Goal: Task Accomplishment & Management: Complete application form

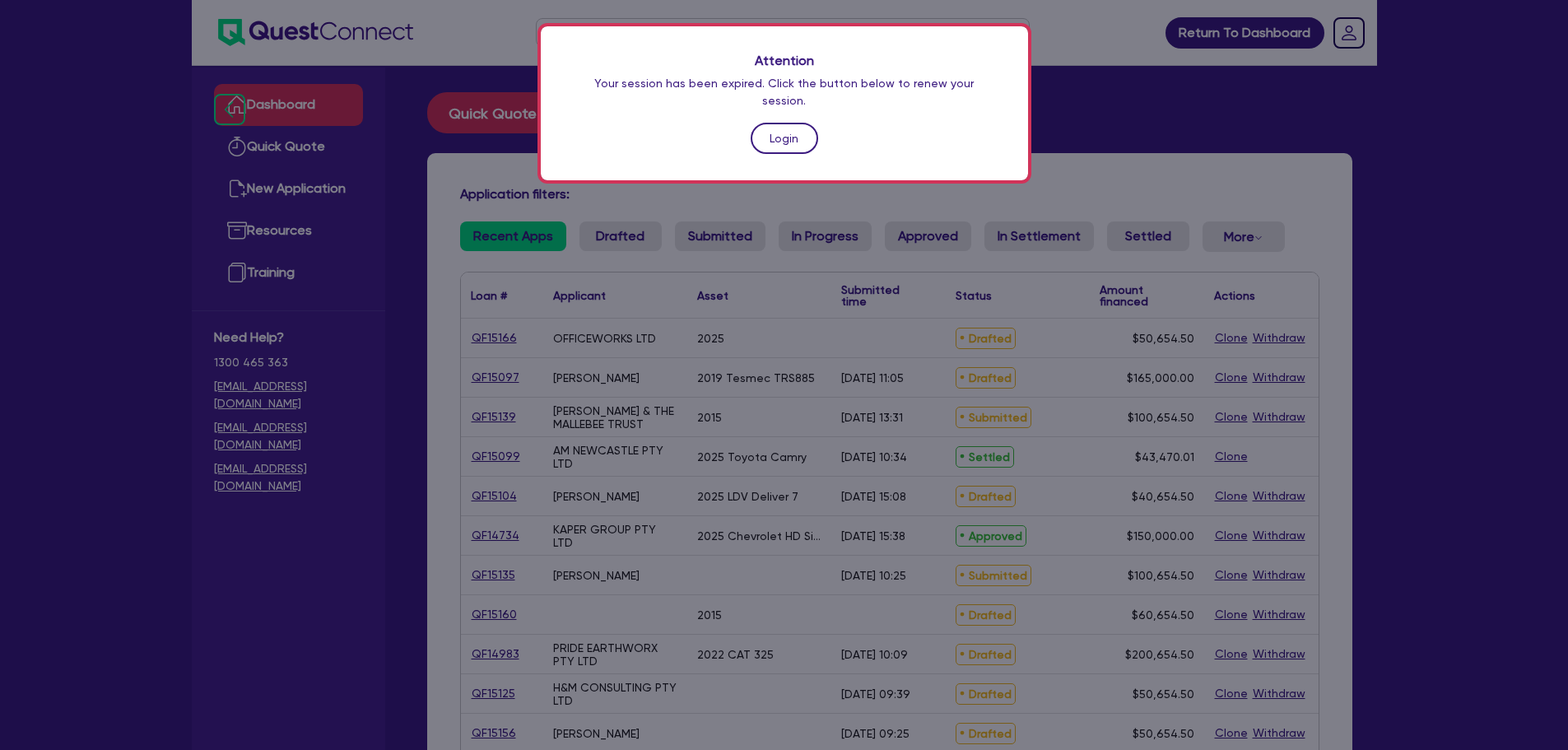
click at [772, 125] on link "Login" at bounding box center [785, 138] width 68 height 31
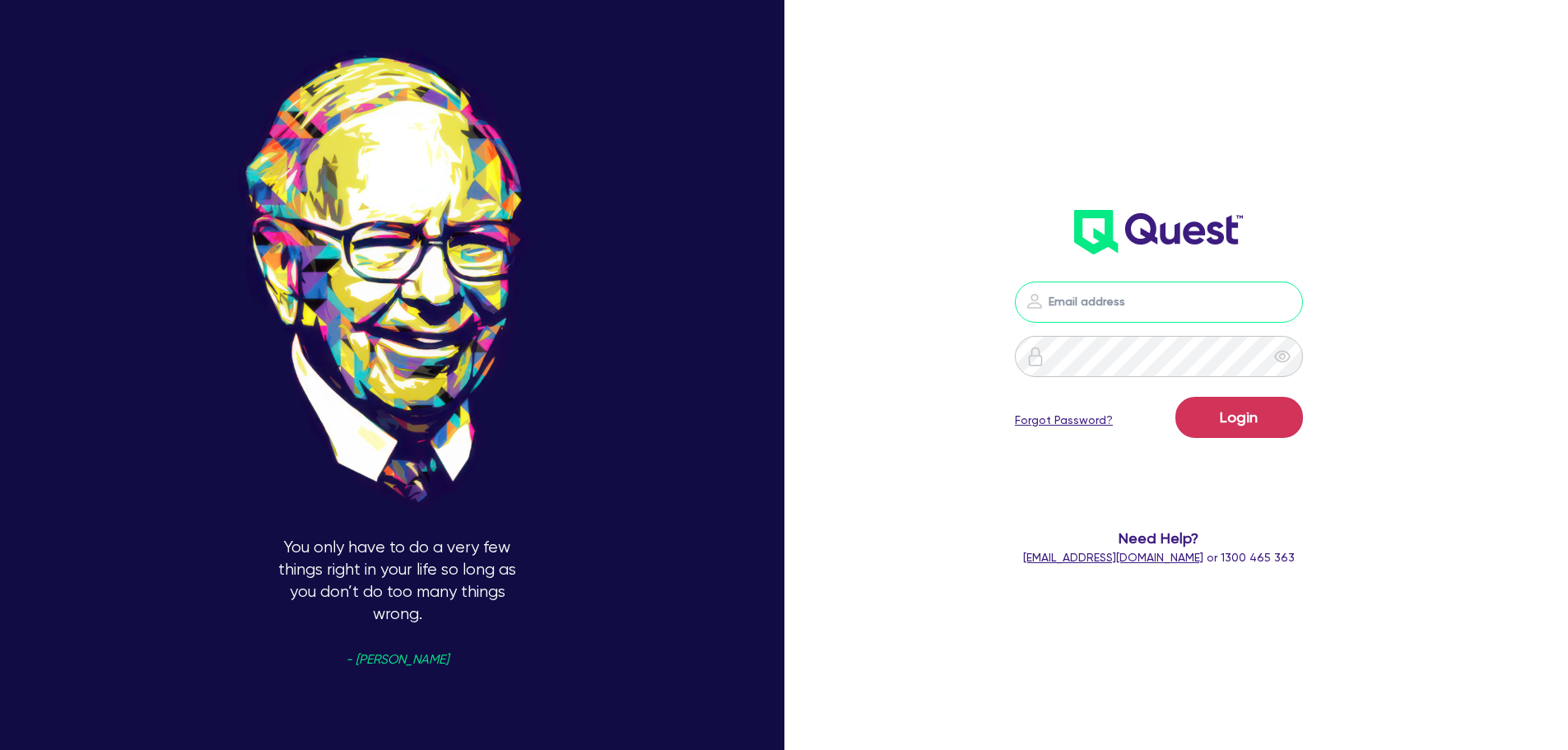
click at [1147, 310] on input "email" at bounding box center [1159, 302] width 288 height 41
type input "[EMAIL_ADDRESS][PERSON_NAME][DOMAIN_NAME]"
click at [1246, 415] on button "Login" at bounding box center [1239, 417] width 127 height 41
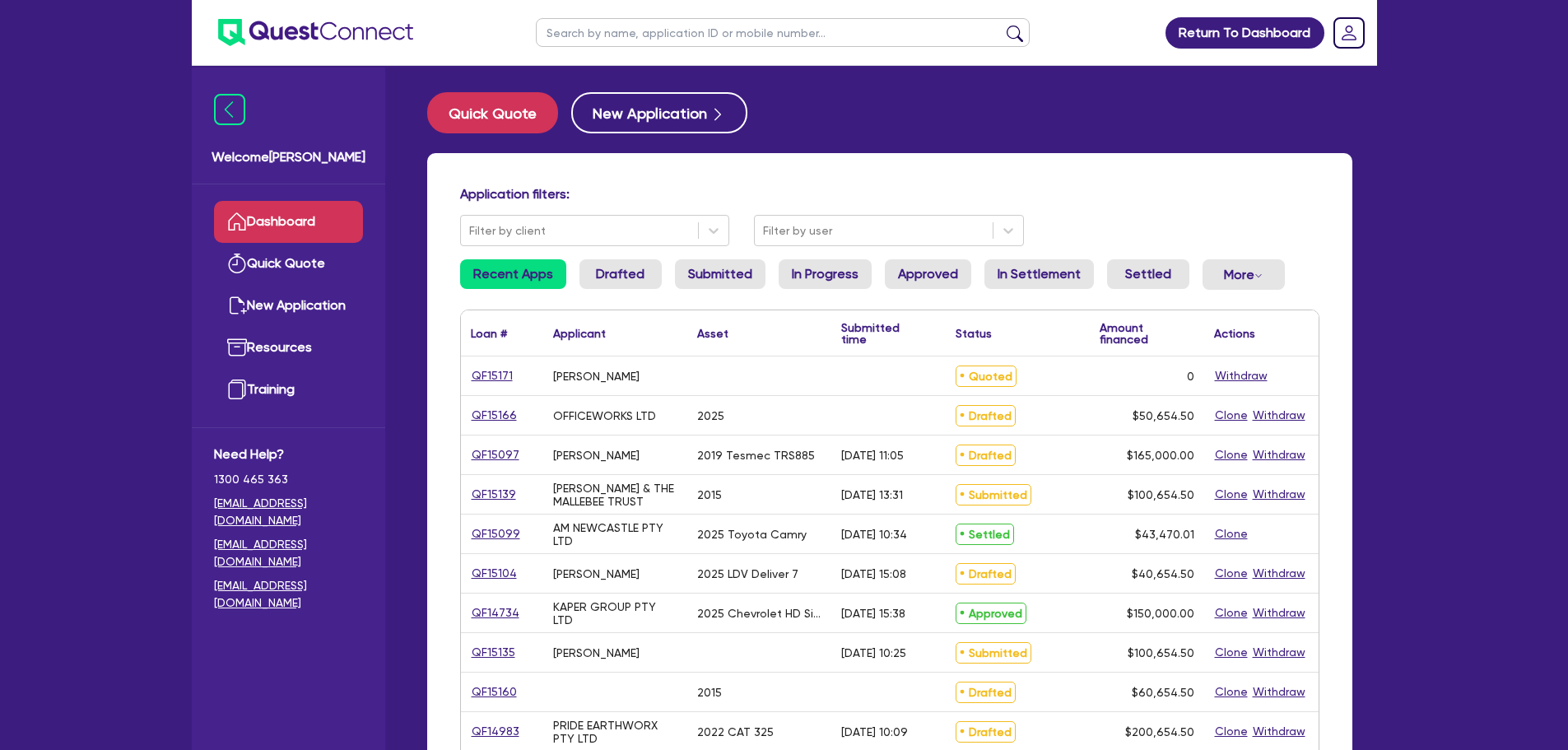
click at [617, 42] on input "text" at bounding box center [782, 32] width 493 height 29
type input "spice"
click at [1002, 25] on button "submit" at bounding box center [1015, 36] width 26 height 23
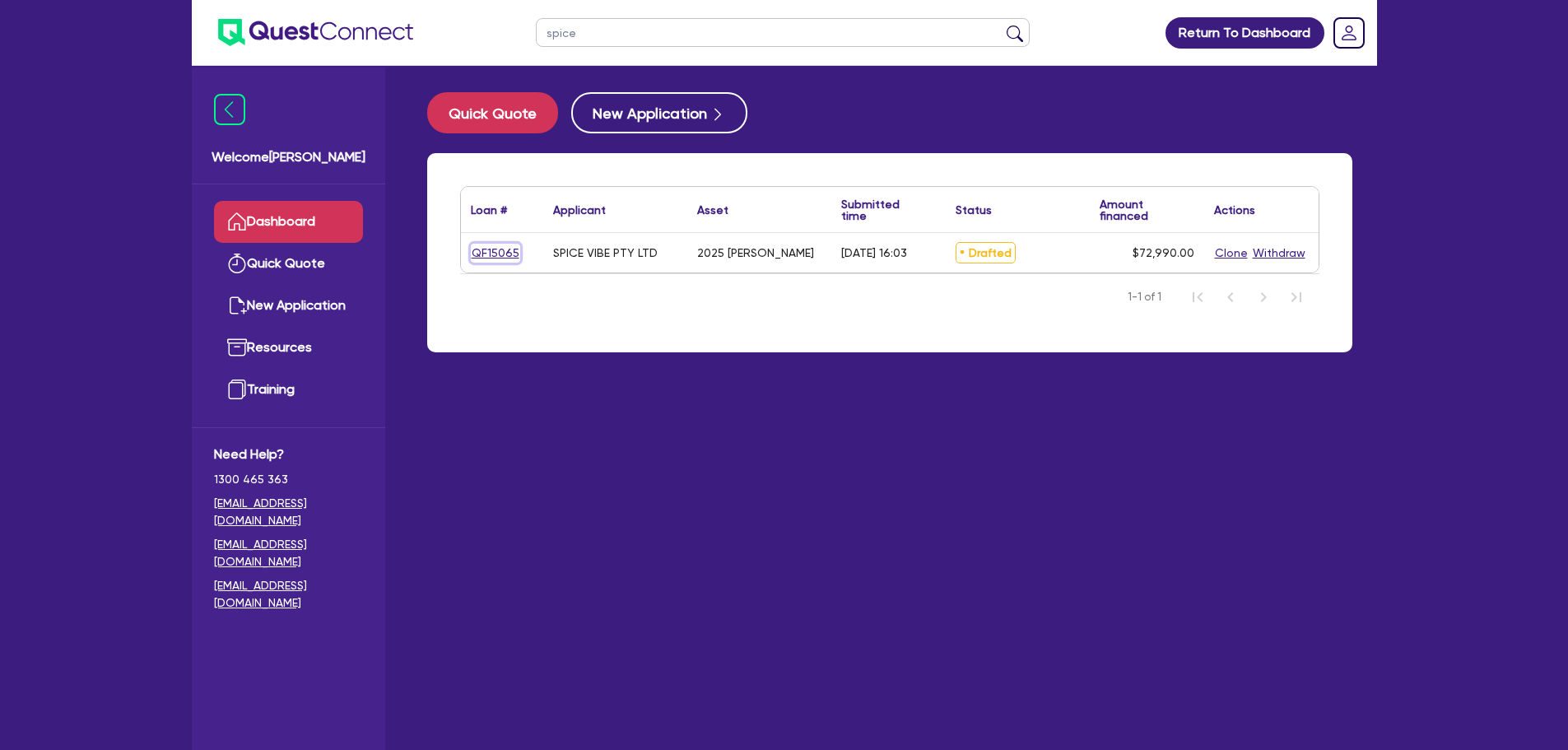
click at [499, 247] on link "QF15065" at bounding box center [496, 252] width 50 height 19
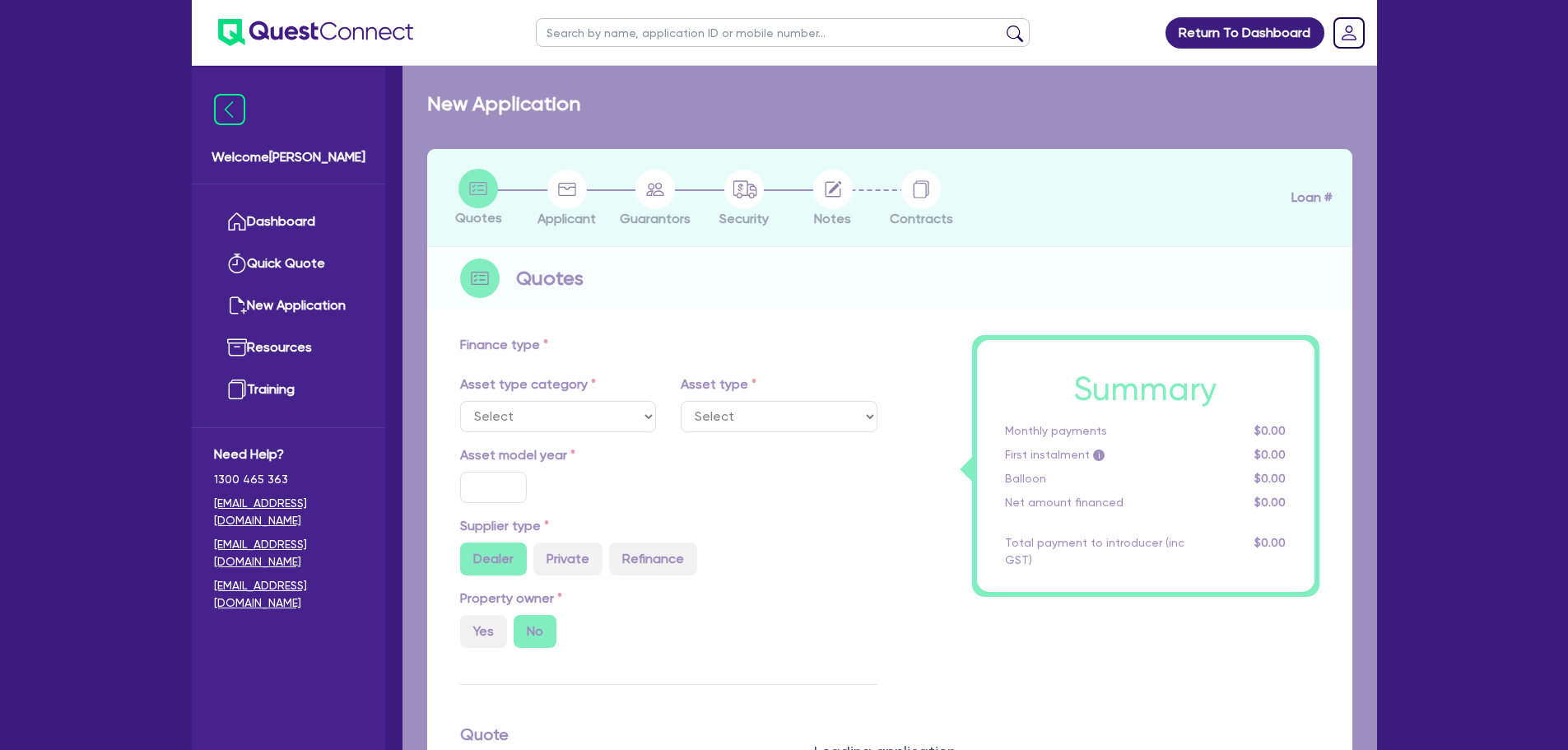
select select "CARS_AND_LIGHT_TRUCKS"
type input "2025"
radio input "true"
type input "72,000"
type input "8"
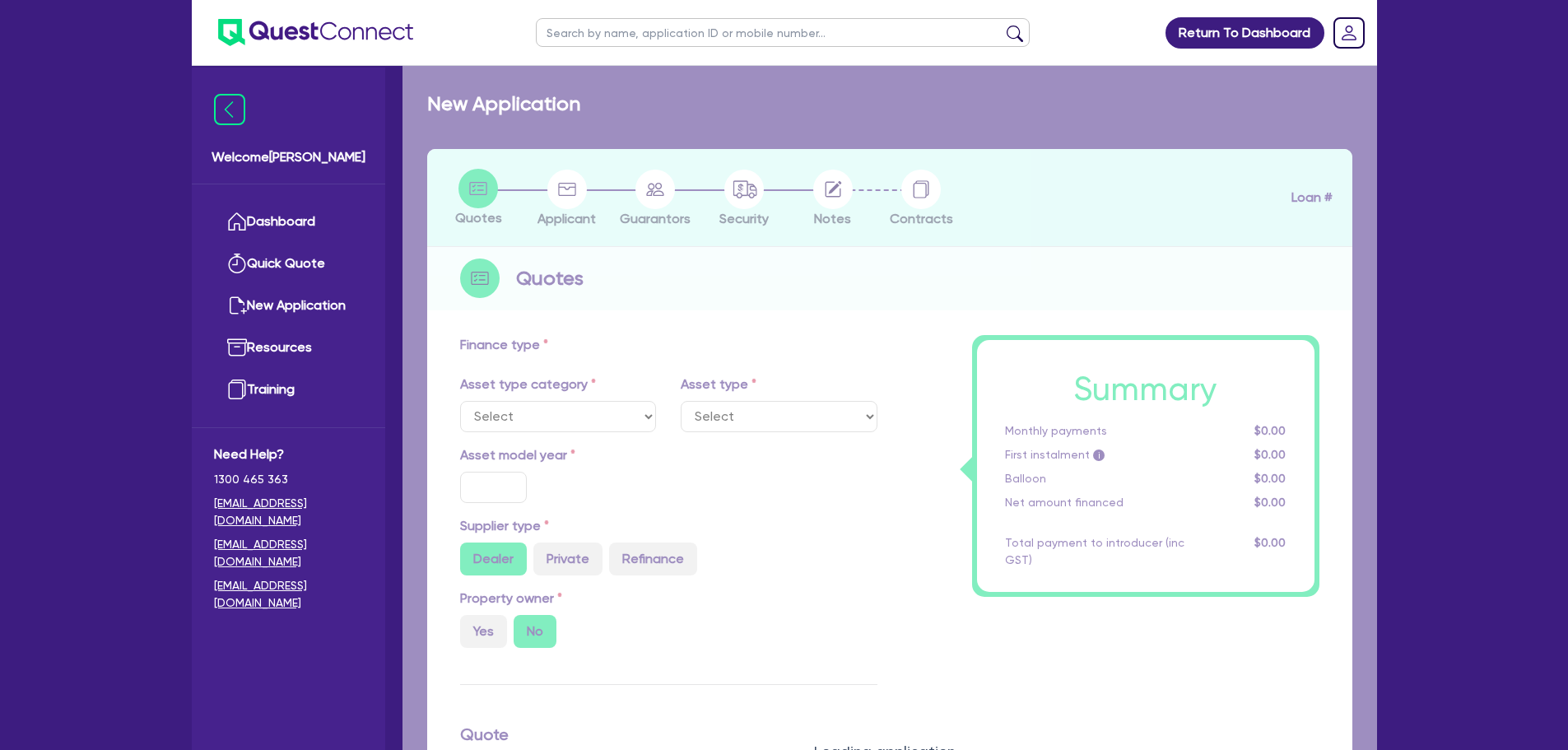
type input "5,839.2"
type input "9.99"
type input "459.09"
type input "900"
select select "PASSENGER_VEHICLES"
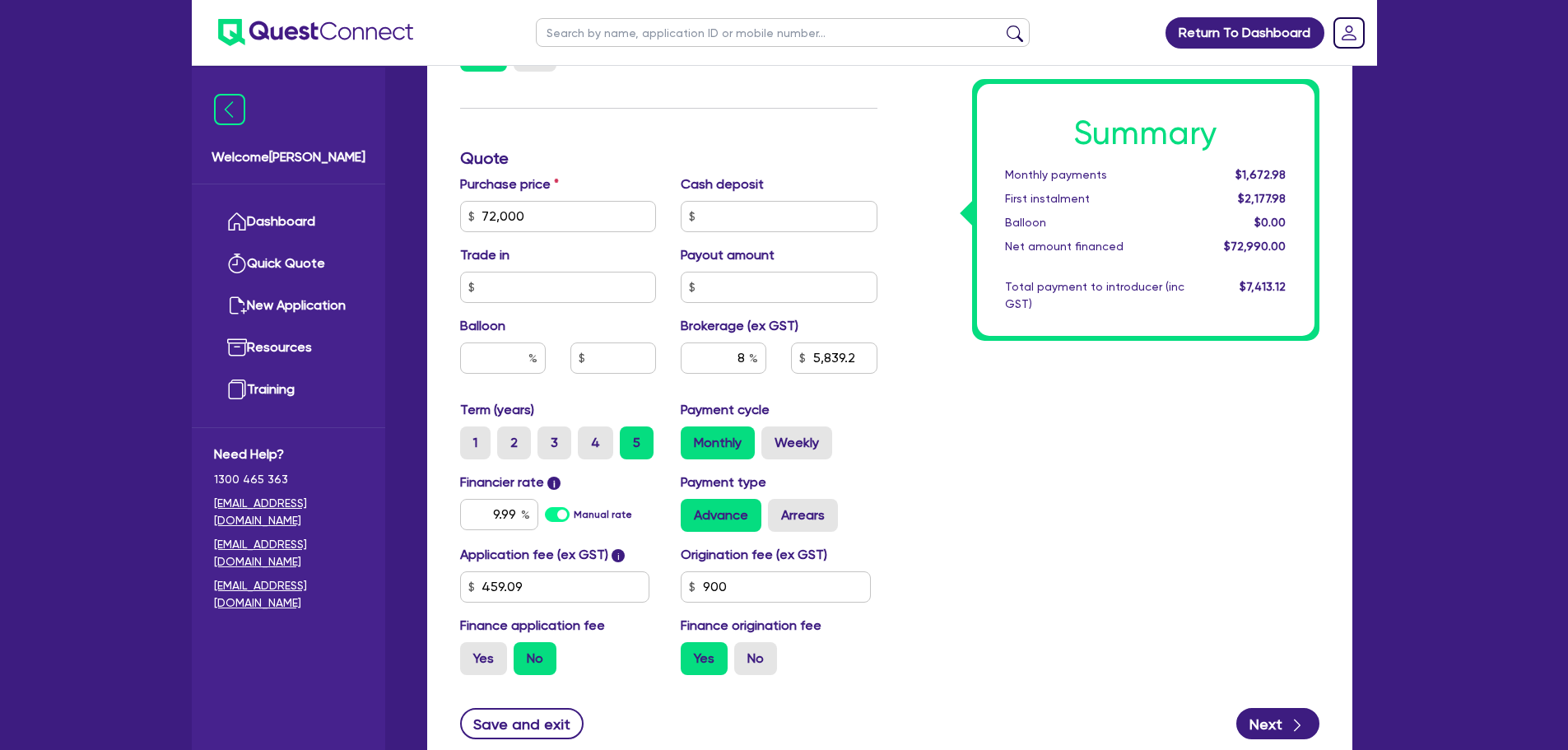
scroll to position [658, 0]
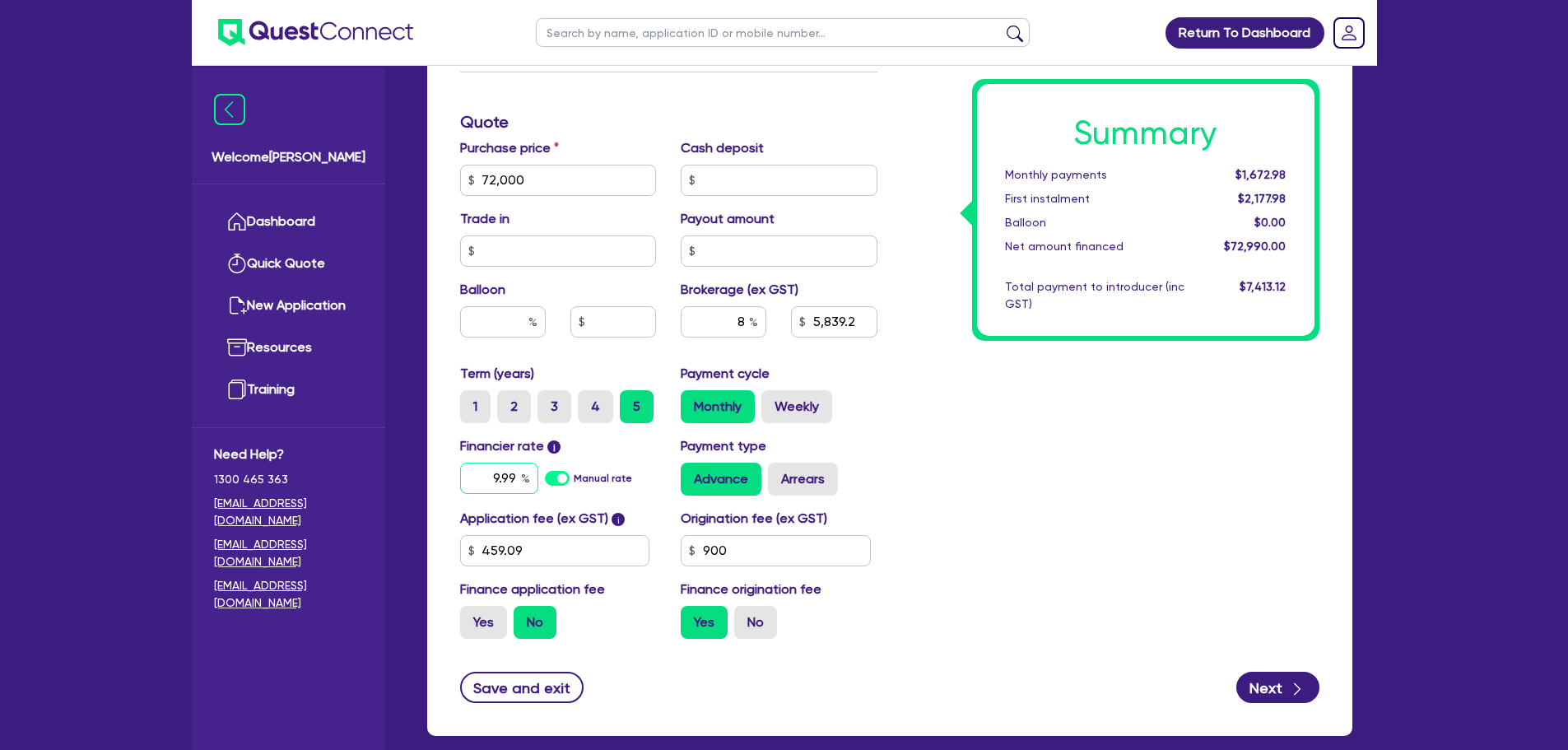
click at [513, 477] on input "9.99" at bounding box center [499, 478] width 78 height 31
drag, startPoint x: 514, startPoint y: 474, endPoint x: 455, endPoint y: 482, distance: 59.5
click at [456, 482] on div "Financier rate i 9.99 Manual rate" at bounding box center [558, 466] width 221 height 60
type input "6.99"
type input "72,000"
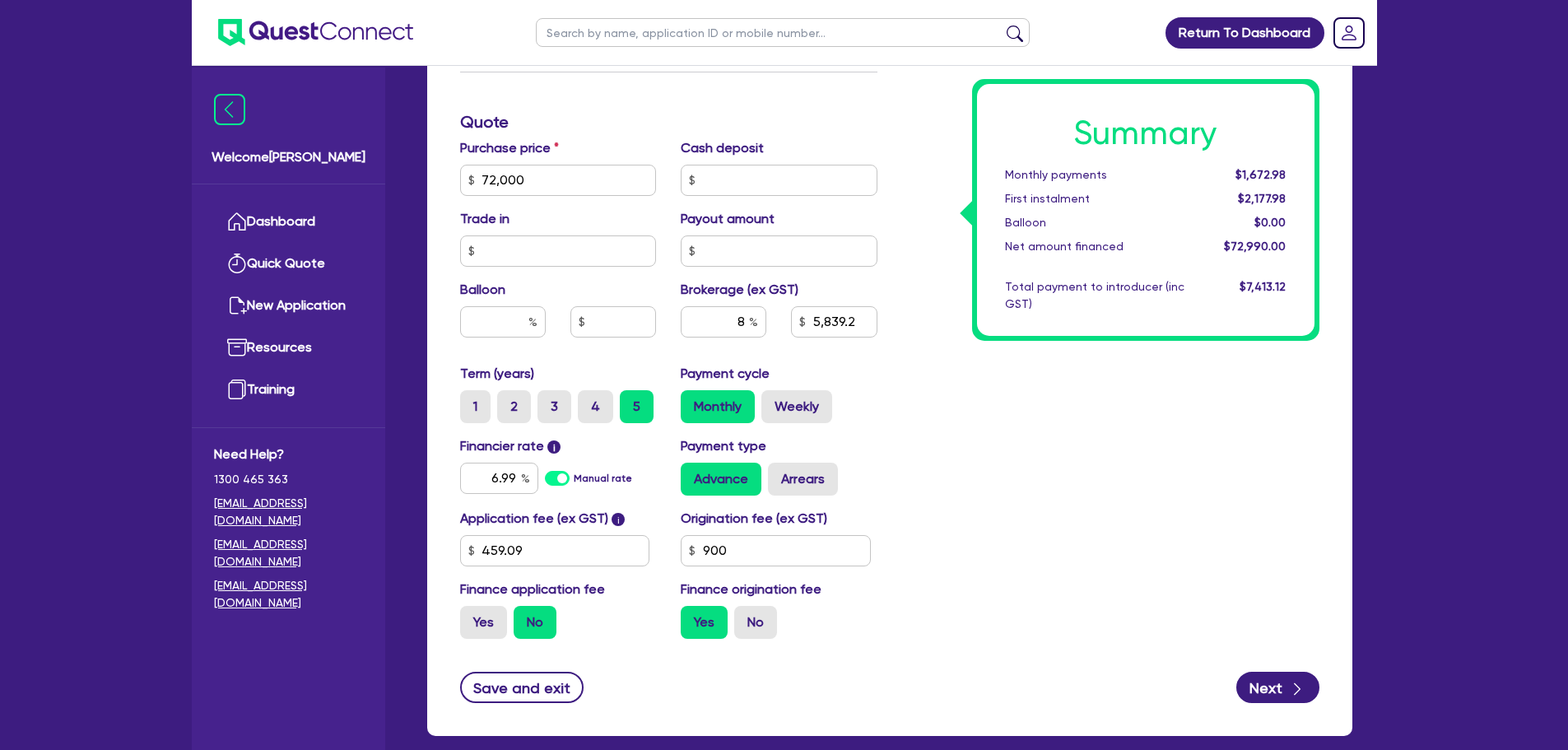
type input "5,839.2"
click at [998, 456] on div "Summary Monthly payments $1,672.98 First instalment $2,177.98 Balloon $0.00 Net…" at bounding box center [1111, 171] width 442 height 962
type input "72,000"
type input "5,839.2"
click at [551, 410] on label "3" at bounding box center [554, 406] width 34 height 33
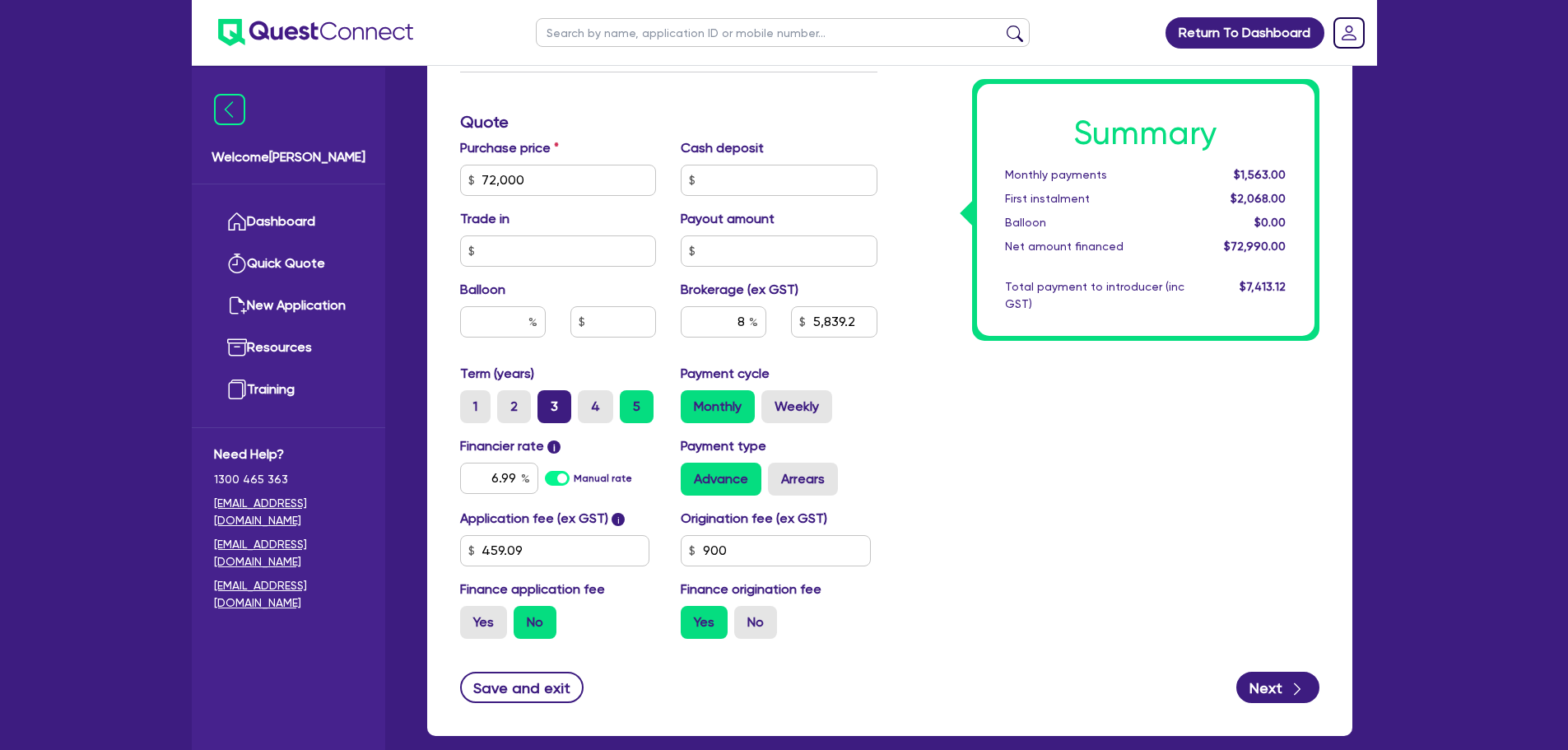
click at [548, 401] on input "3" at bounding box center [542, 395] width 11 height 11
radio input "true"
type input "72,000"
type input "5,839.2"
type input "72,000"
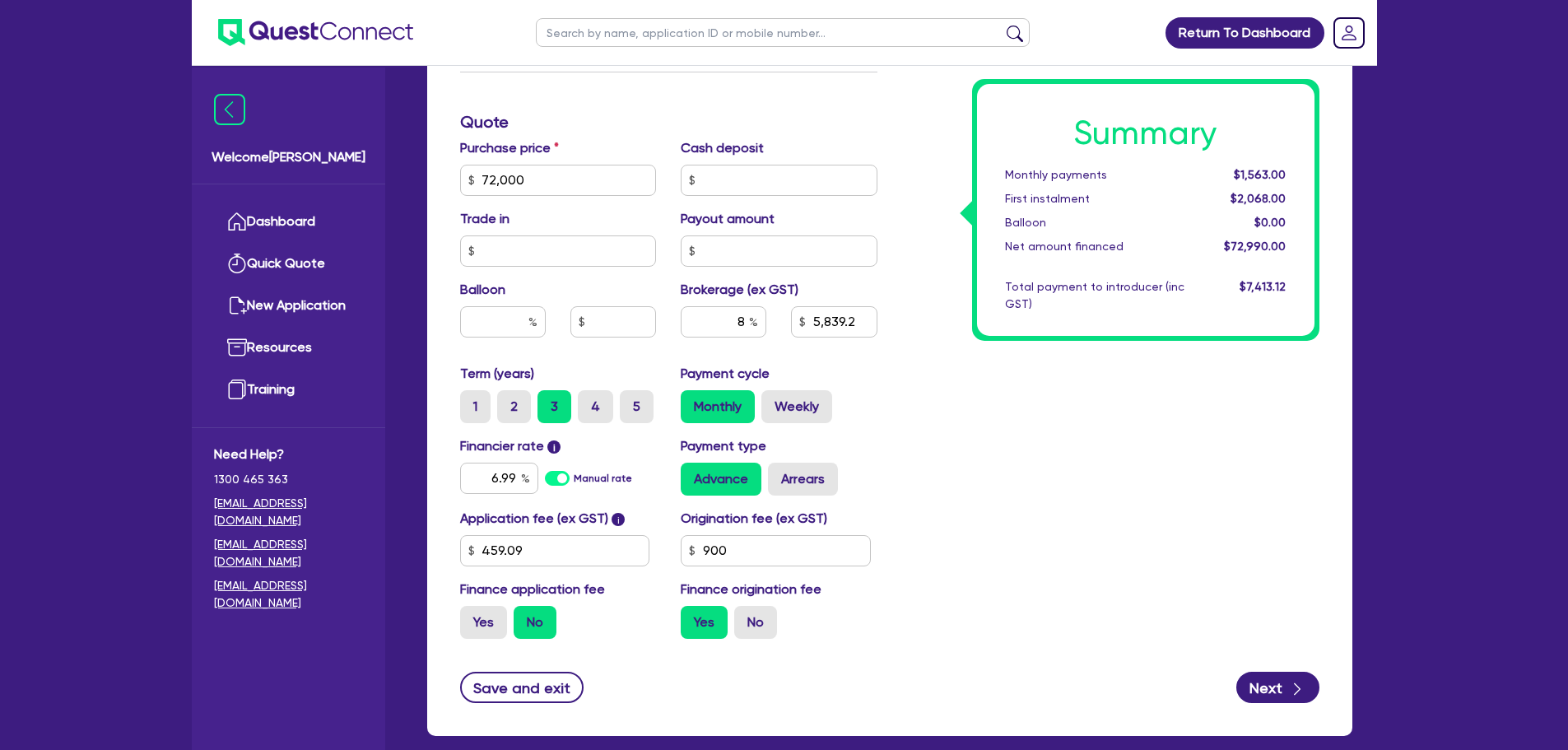
type input "5,839.2"
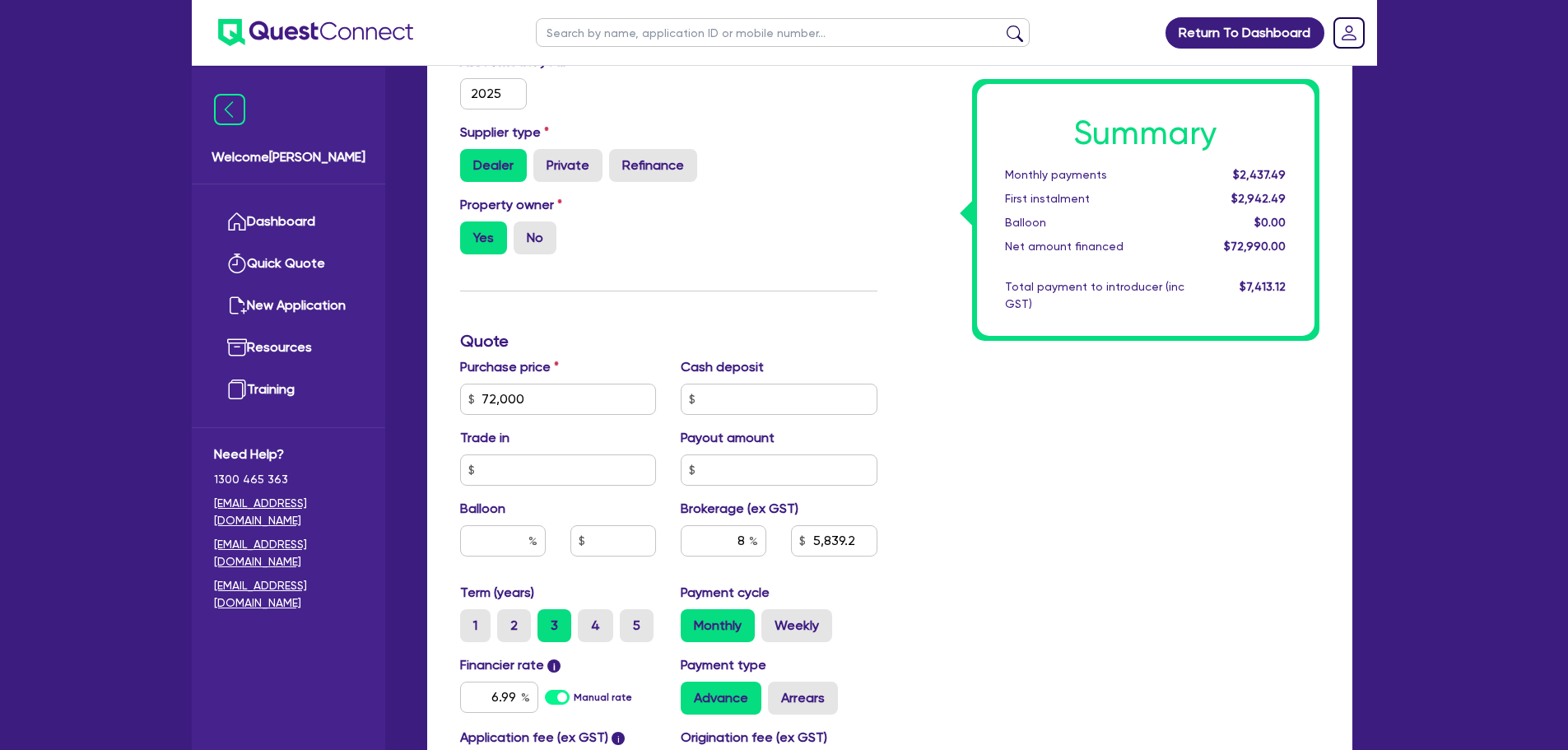
scroll to position [165, 0]
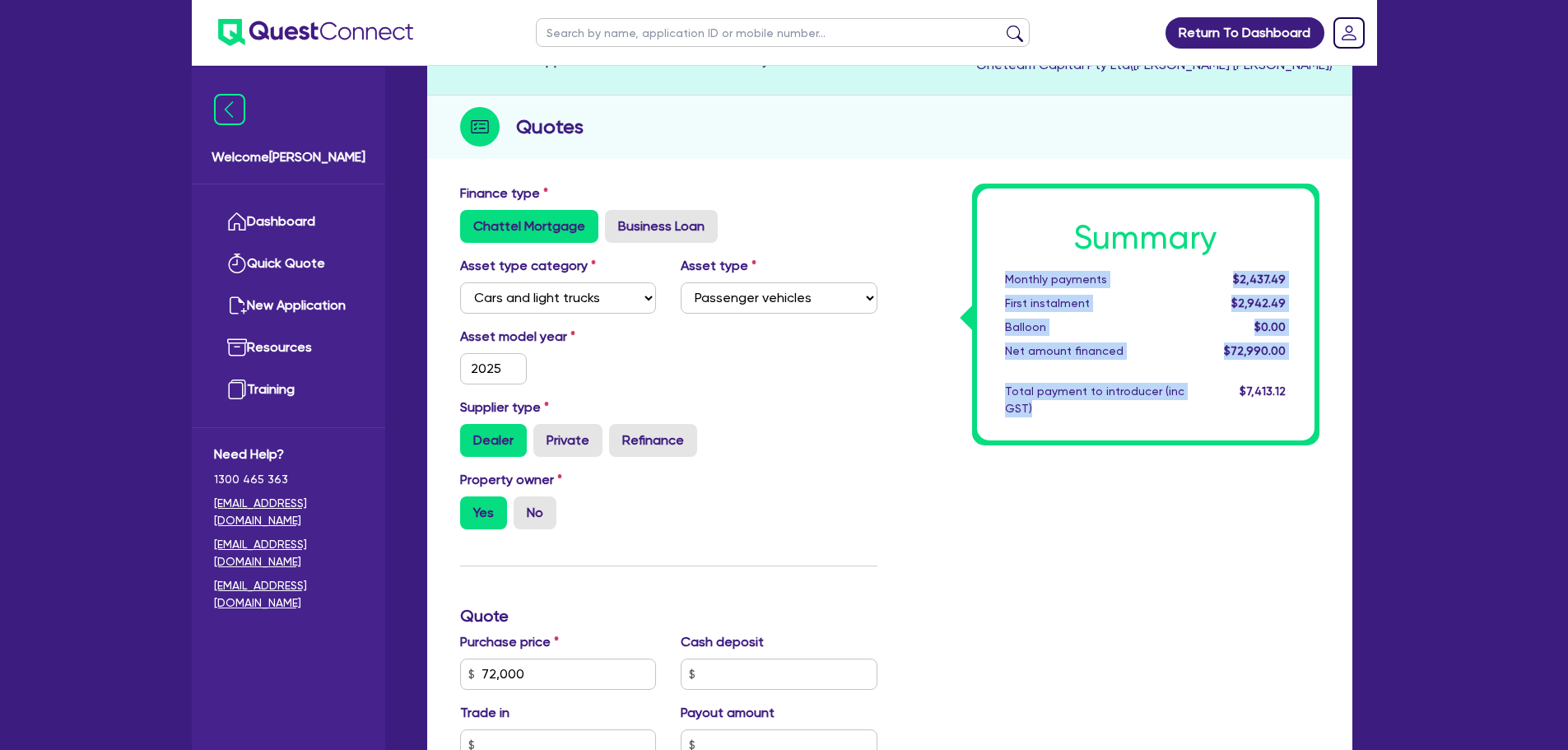
drag, startPoint x: 1034, startPoint y: 404, endPoint x: 987, endPoint y: 281, distance: 131.7
click at [987, 281] on div "Summary Monthly payments $2,437.49 First instalment $2,942.49 Balloon $0.00 Net…" at bounding box center [1146, 315] width 338 height 252
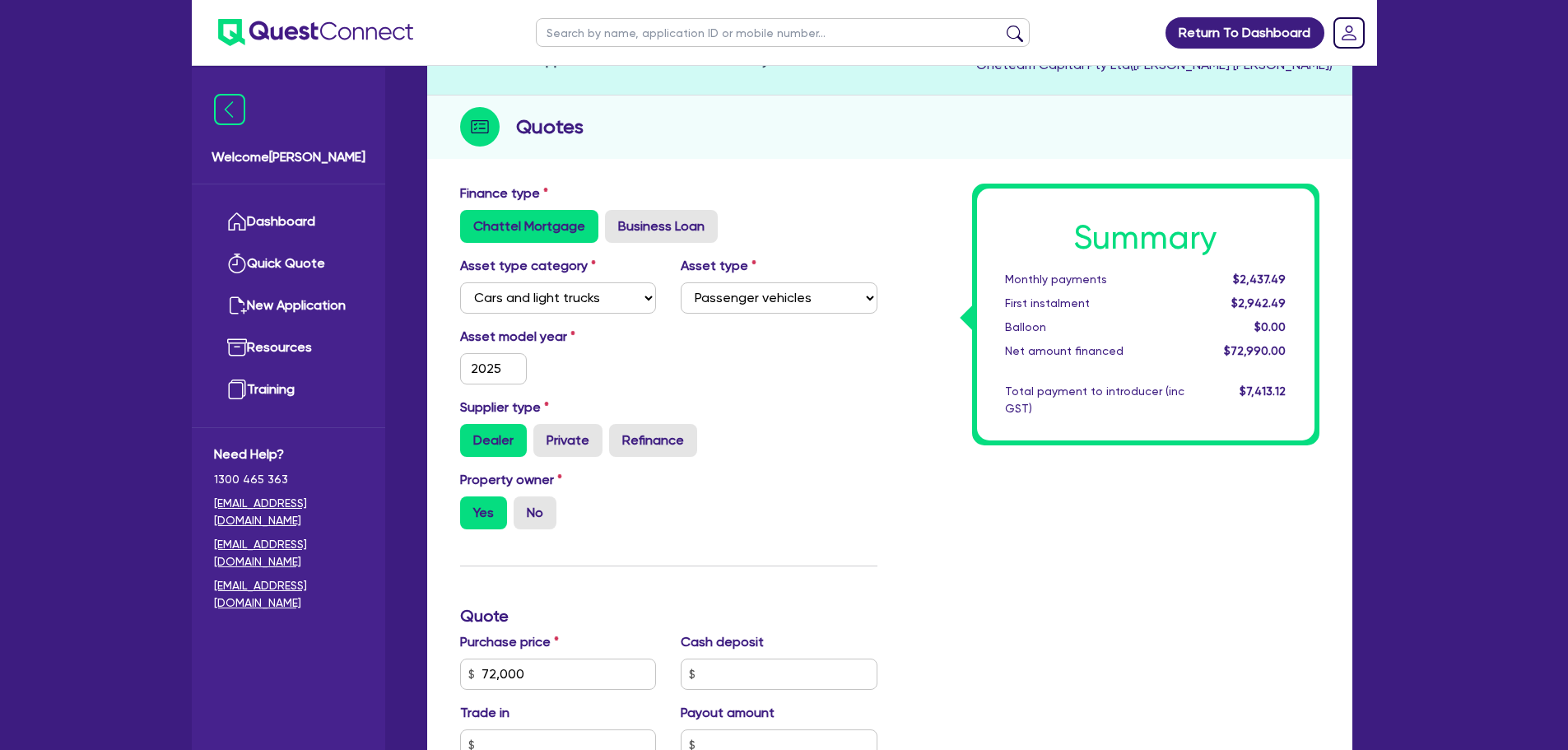
click at [1239, 386] on div "$7,413.12" at bounding box center [1247, 400] width 102 height 35
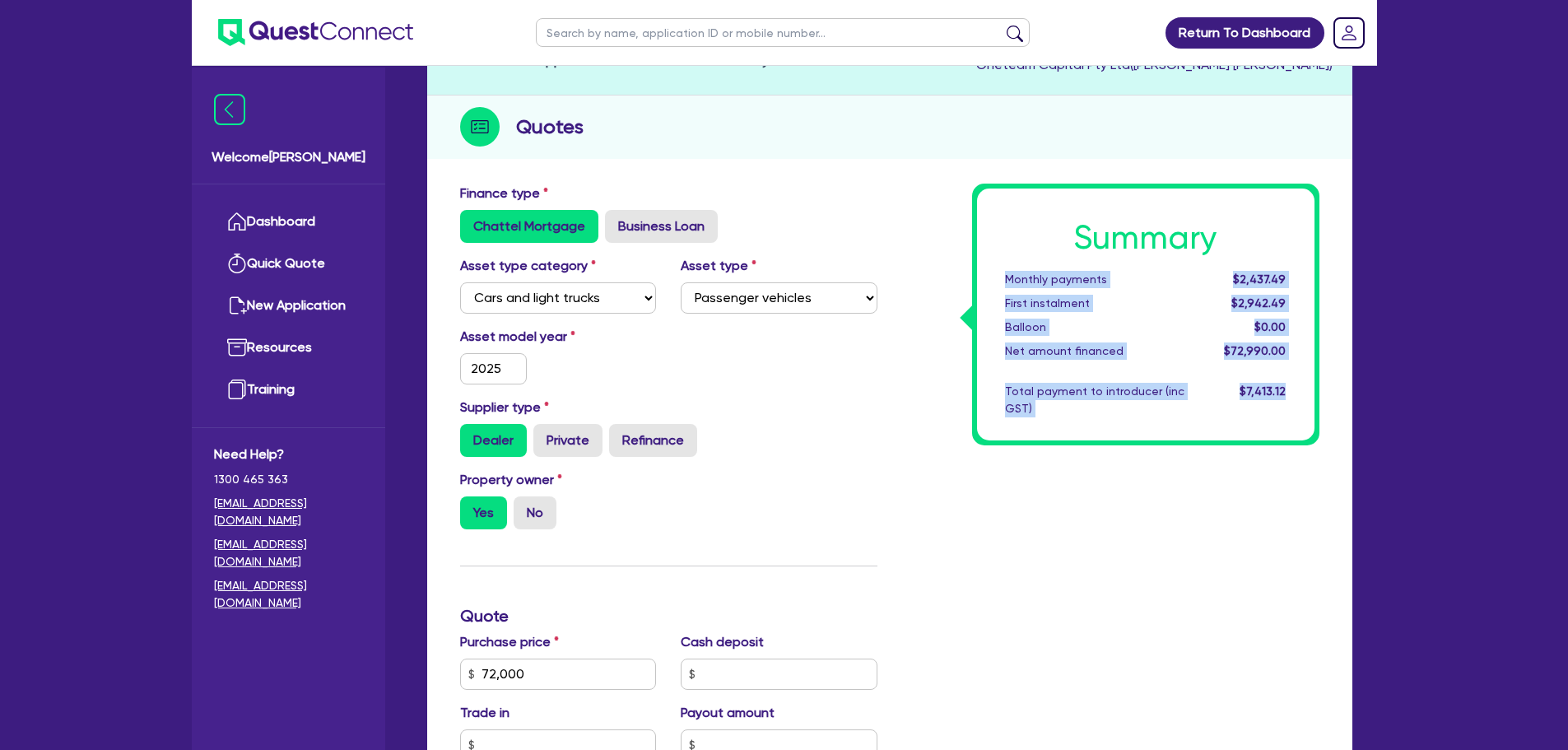
drag, startPoint x: 1285, startPoint y: 391, endPoint x: 1006, endPoint y: 274, distance: 302.5
click at [1006, 274] on div "Summary Monthly payments $2,437.49 First instalment $2,942.49 Balloon $0.00 Net…" at bounding box center [1146, 315] width 338 height 252
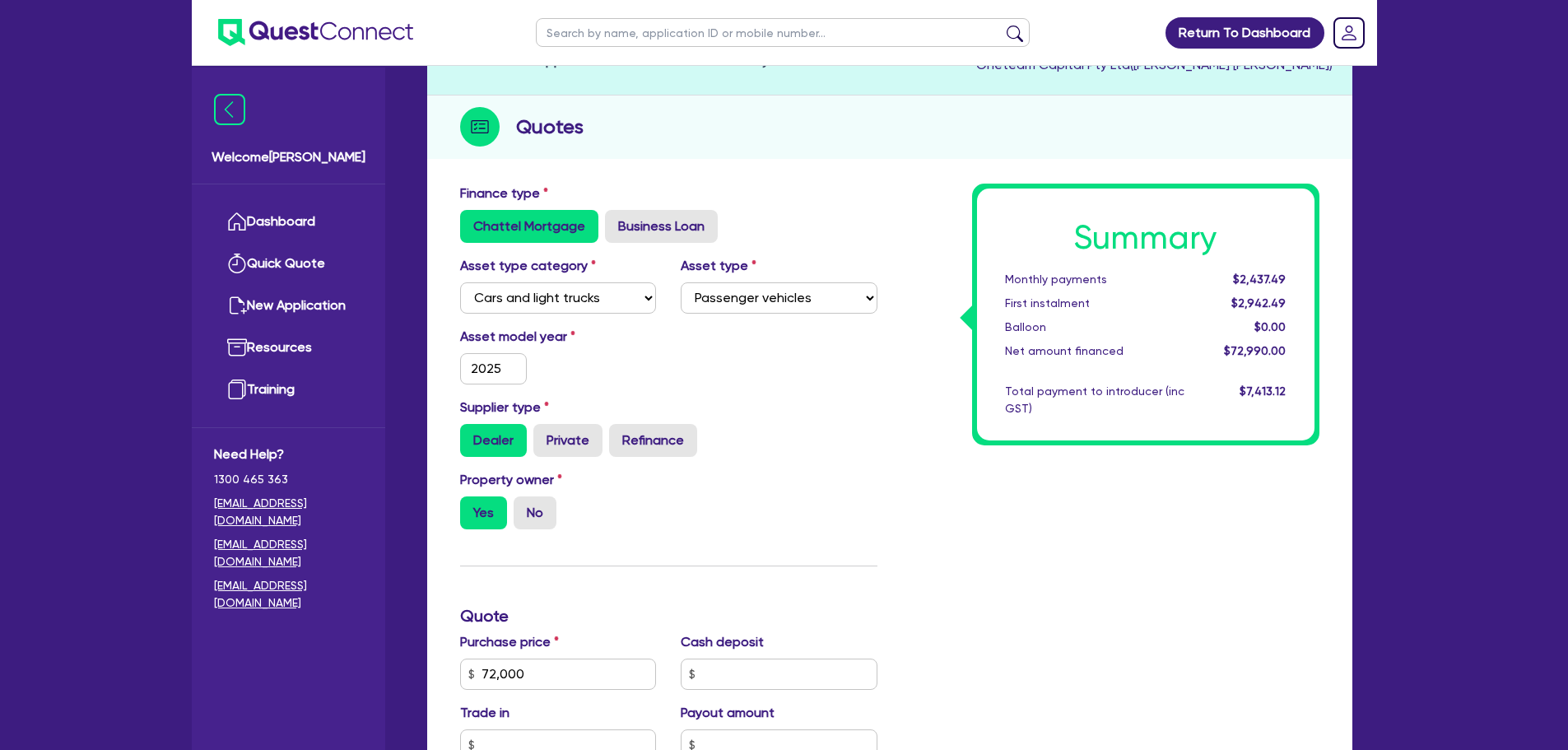
click at [1125, 225] on h1 "Summary" at bounding box center [1146, 238] width 281 height 40
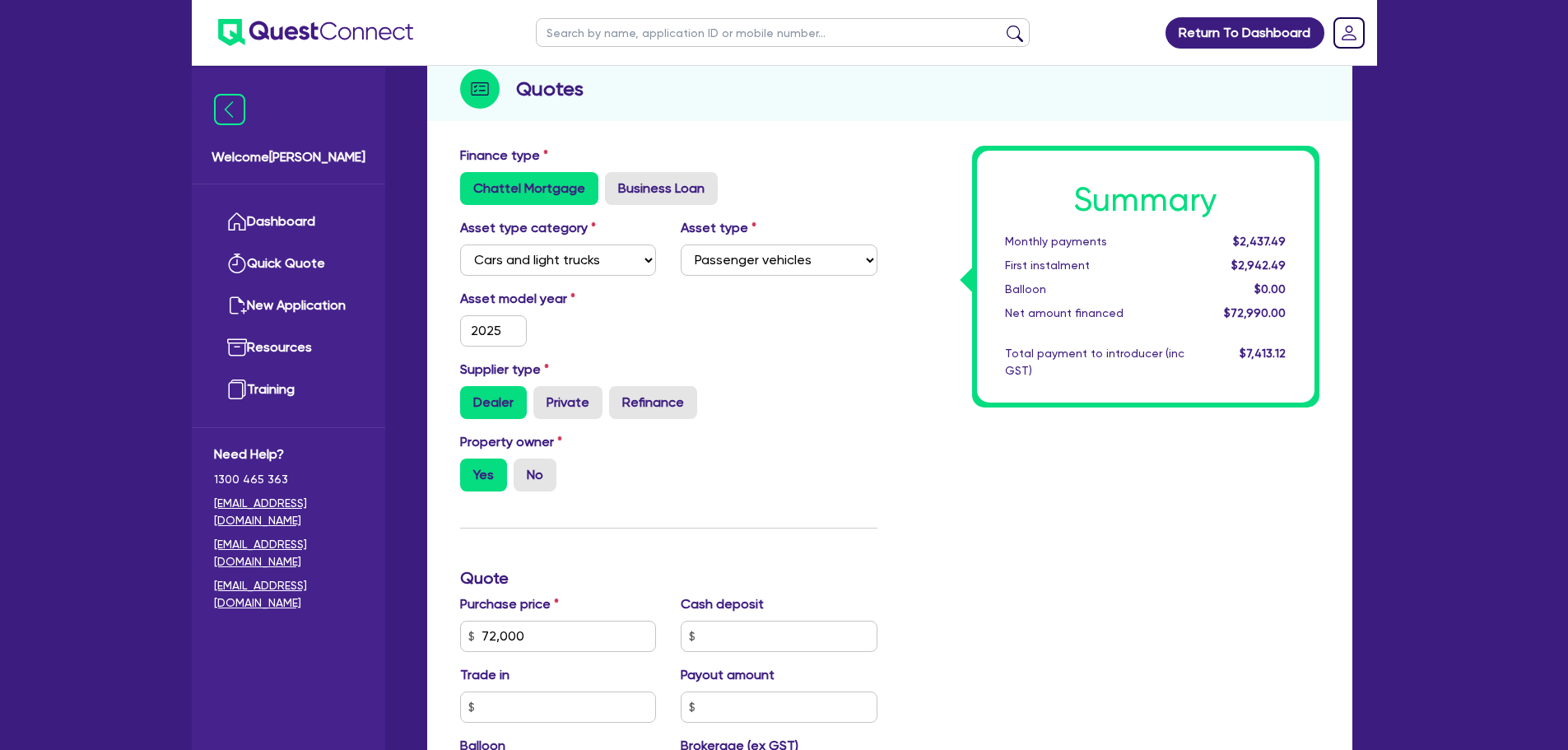
scroll to position [0, 0]
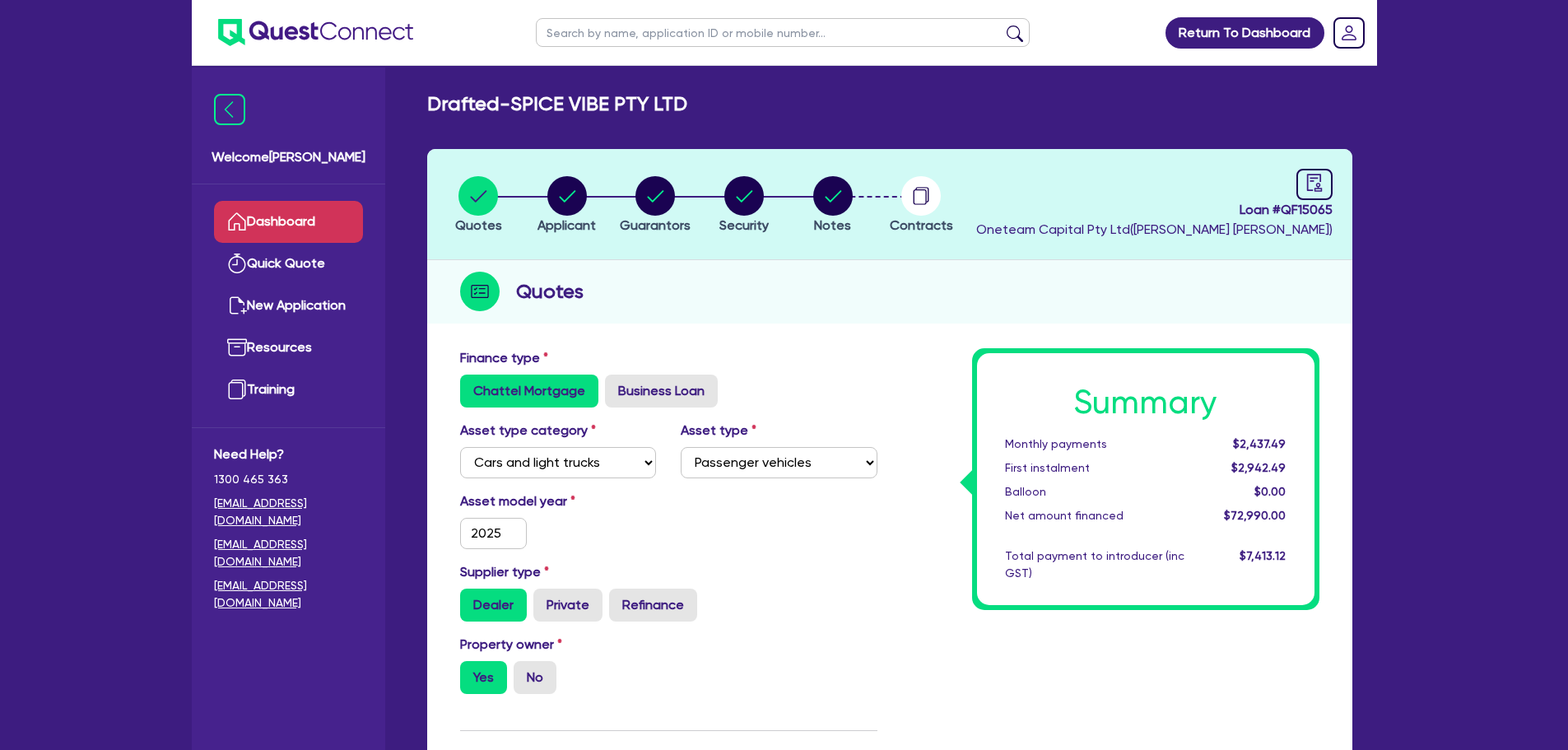
click at [275, 228] on link "Dashboard" at bounding box center [288, 222] width 149 height 42
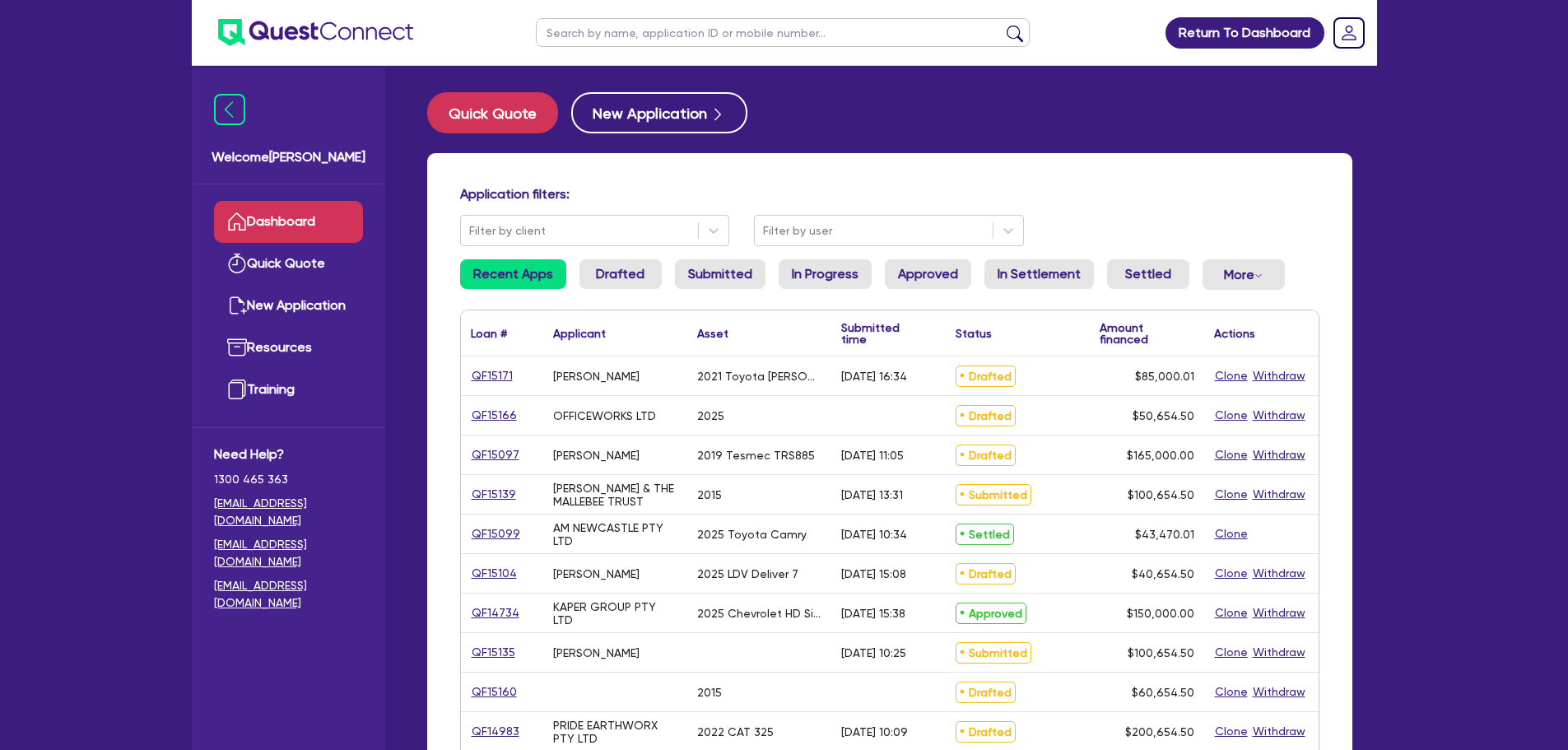
click at [598, 46] on input "text" at bounding box center [782, 32] width 493 height 29
type input "van"
click at [1002, 25] on button "submit" at bounding box center [1015, 36] width 26 height 23
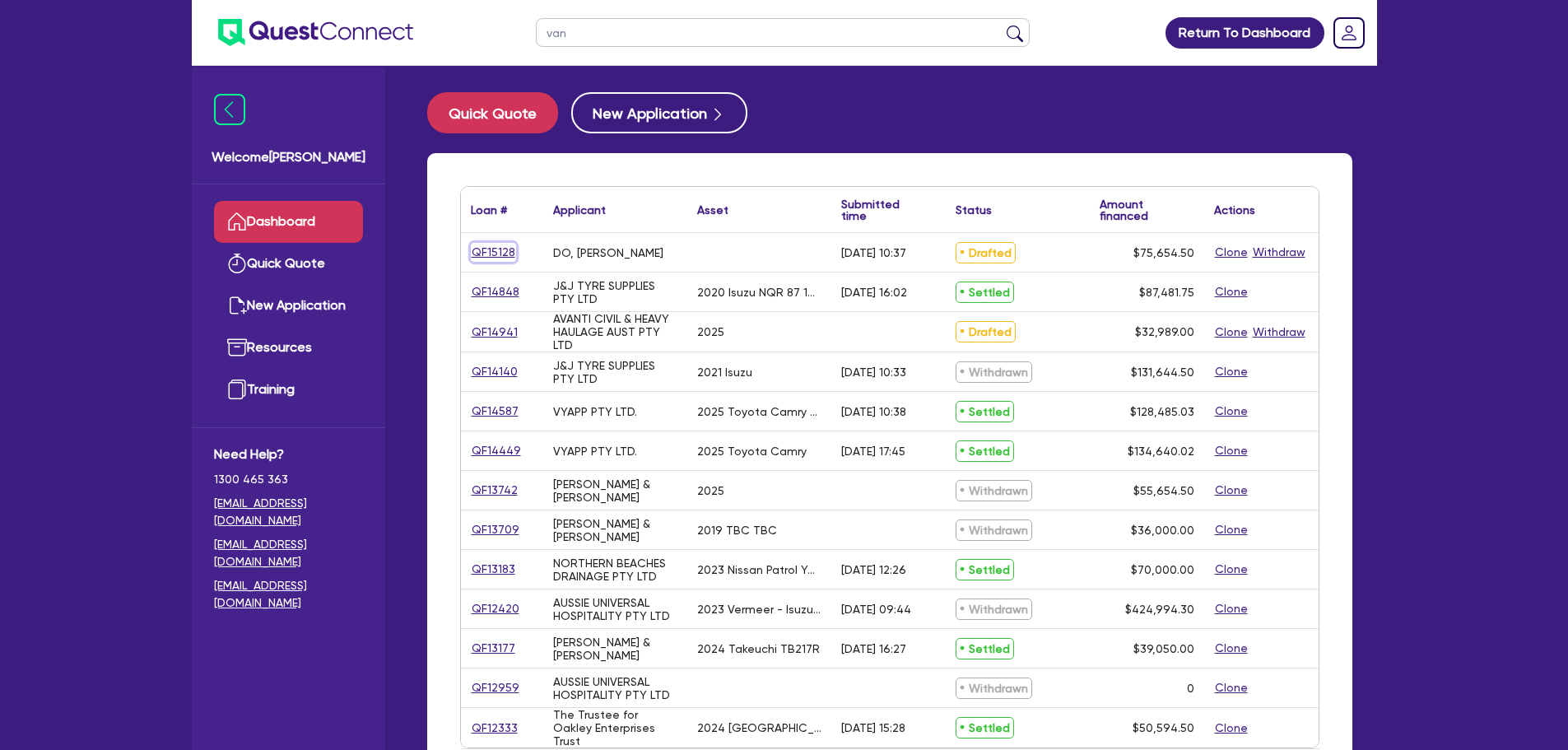
click at [493, 254] on link "QF15128" at bounding box center [493, 252] width 46 height 19
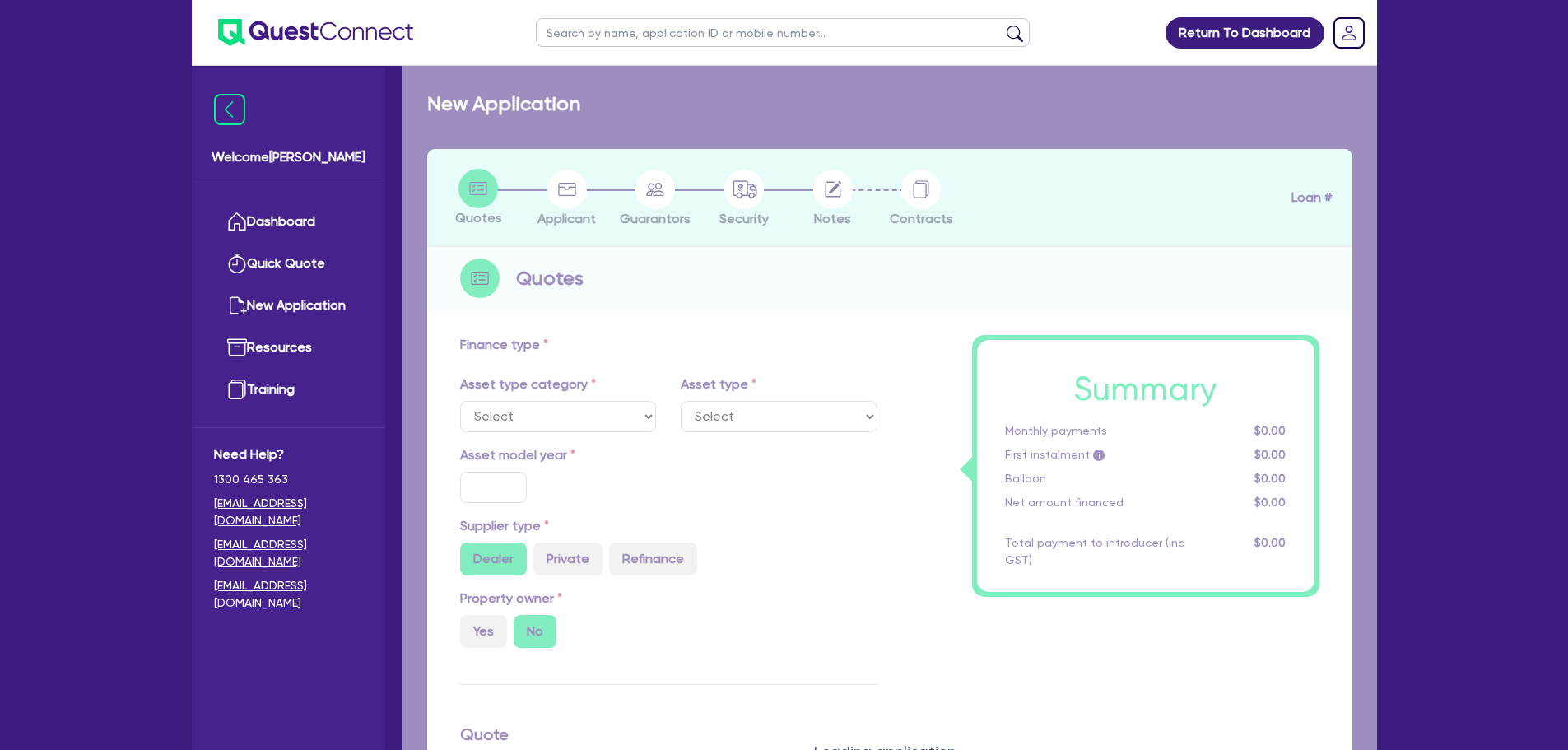
type input "75,000"
type input "4"
type input "3,026.18"
type input "10"
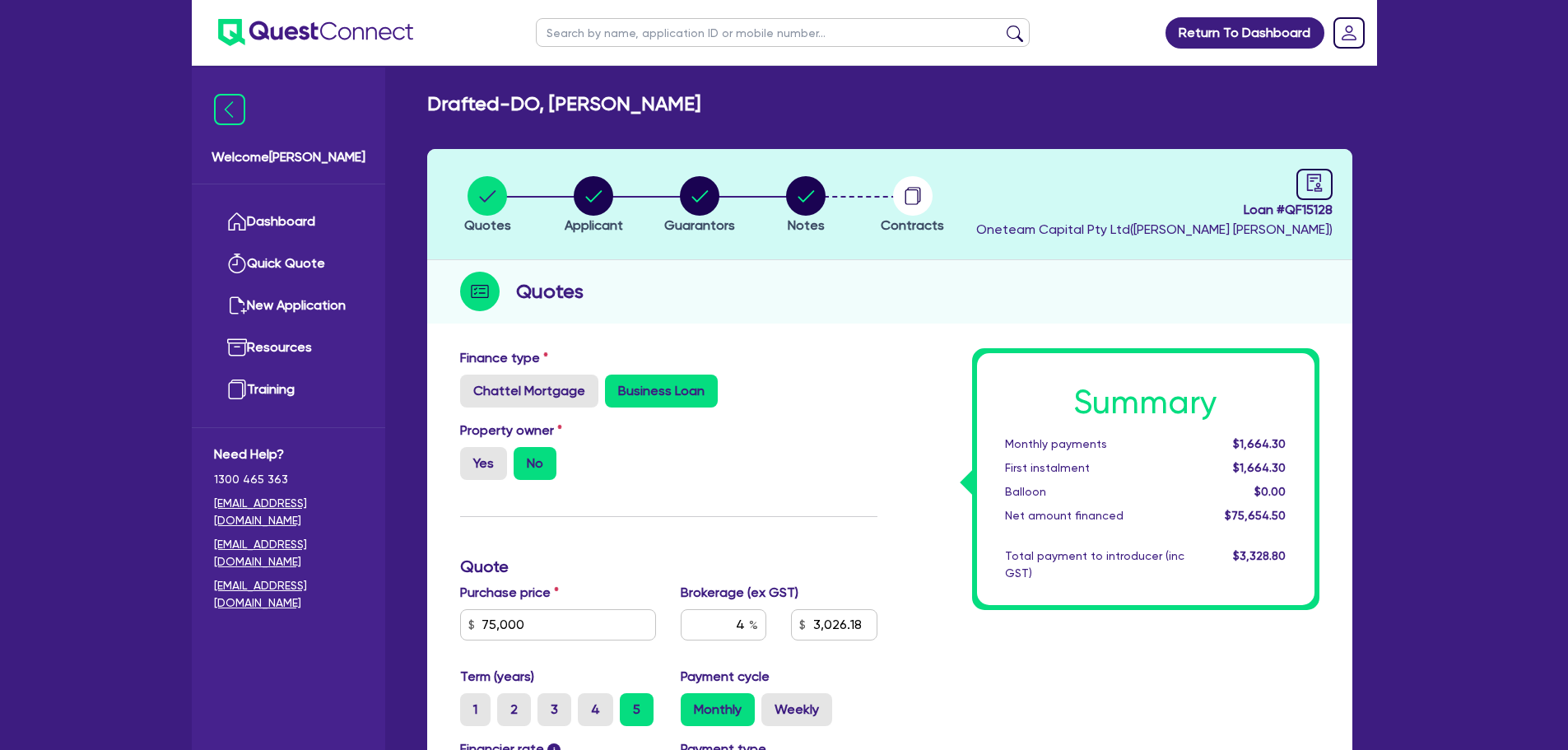
click at [829, 182] on li "Notes" at bounding box center [806, 204] width 106 height 58
click at [820, 189] on circle "button" at bounding box center [806, 196] width 40 height 40
select select "Other"
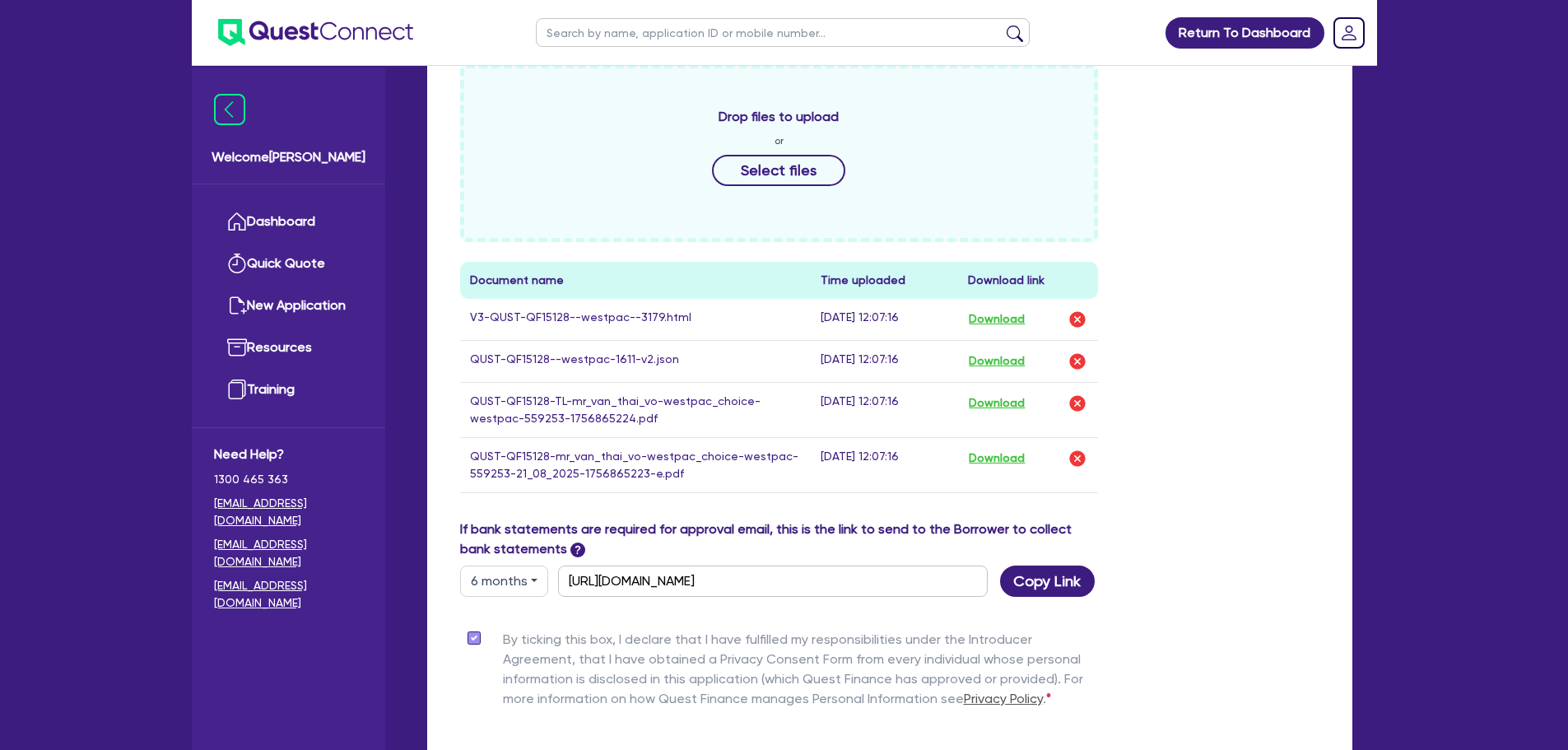
scroll to position [741, 0]
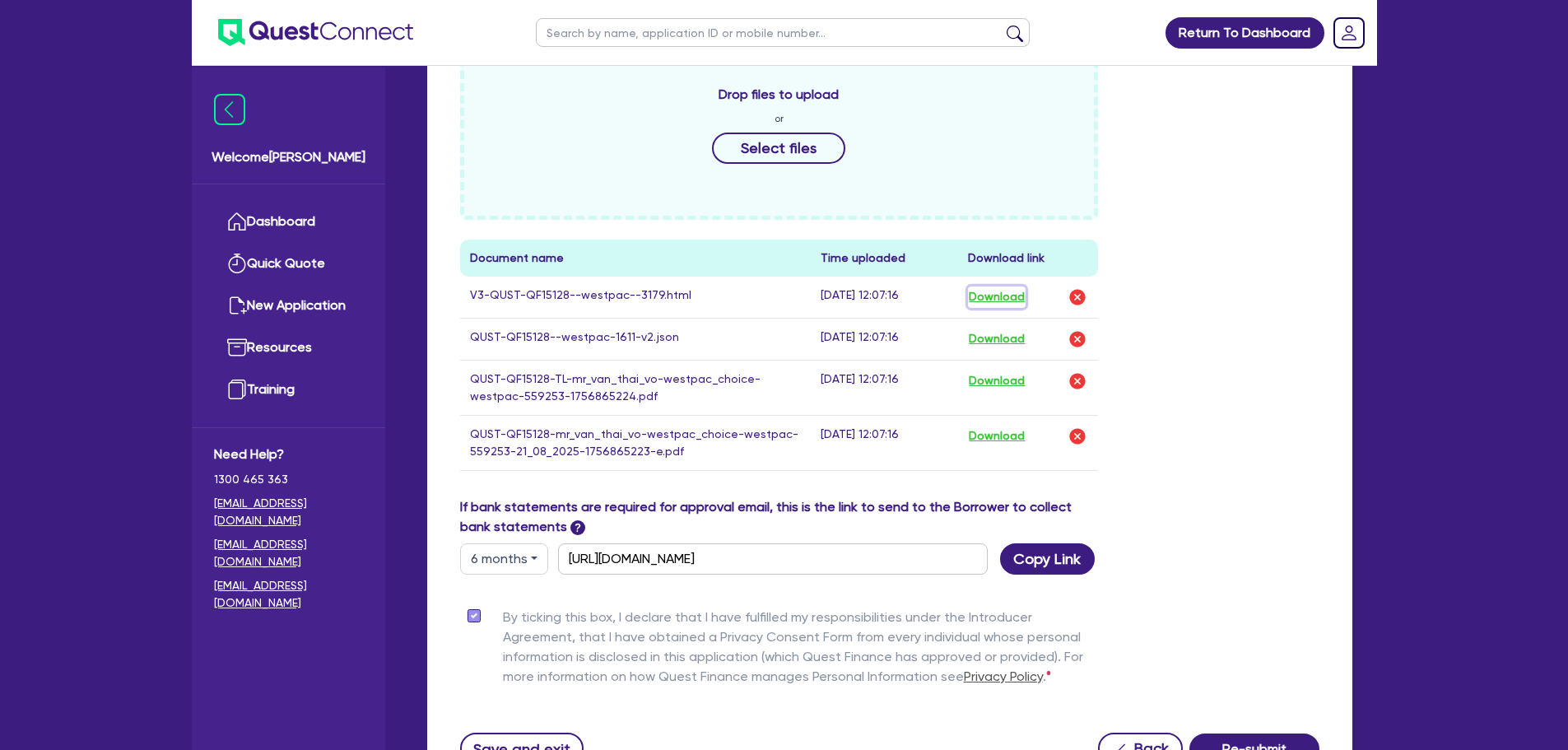
click at [1002, 300] on button "Download" at bounding box center [997, 297] width 58 height 22
